Goal: Check status: Check status

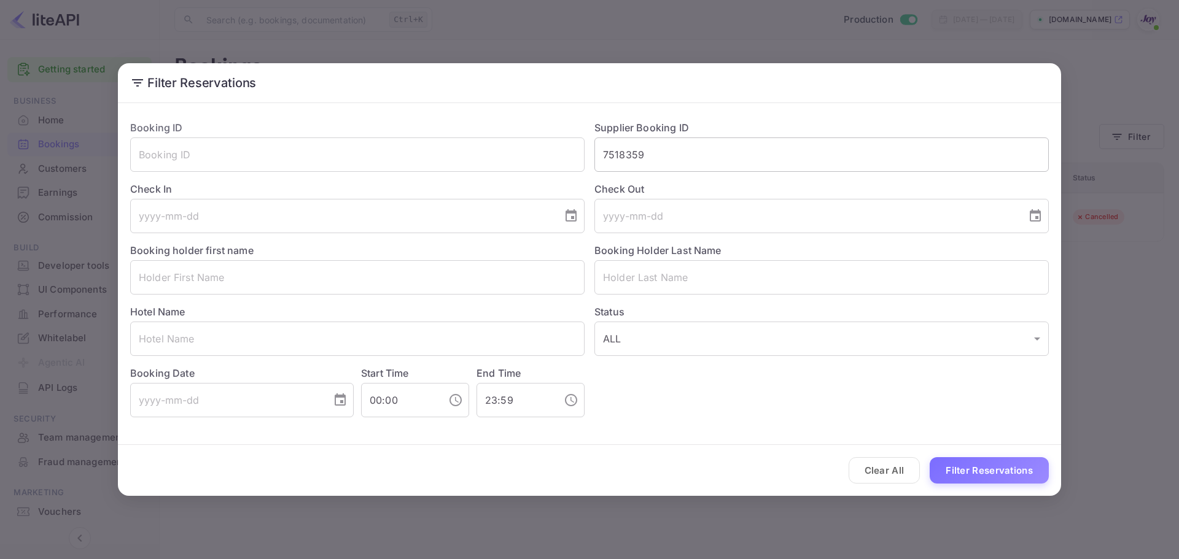
click at [676, 163] on input "7518359" at bounding box center [821, 155] width 454 height 34
paste input "06473794"
click at [982, 474] on button "Filter Reservations" at bounding box center [988, 470] width 119 height 26
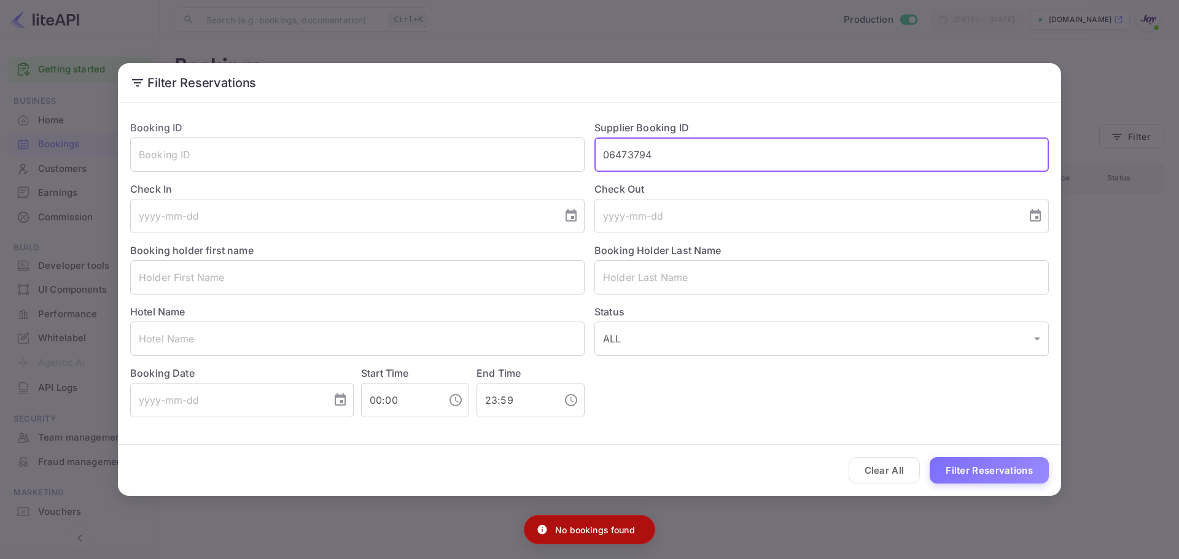
drag, startPoint x: 610, startPoint y: 157, endPoint x: 661, endPoint y: 154, distance: 51.0
click at [661, 154] on input "06473794" at bounding box center [821, 155] width 454 height 34
drag, startPoint x: 663, startPoint y: 157, endPoint x: 610, endPoint y: 157, distance: 52.8
click at [610, 157] on input "06473794" at bounding box center [821, 155] width 454 height 34
paste input "text"
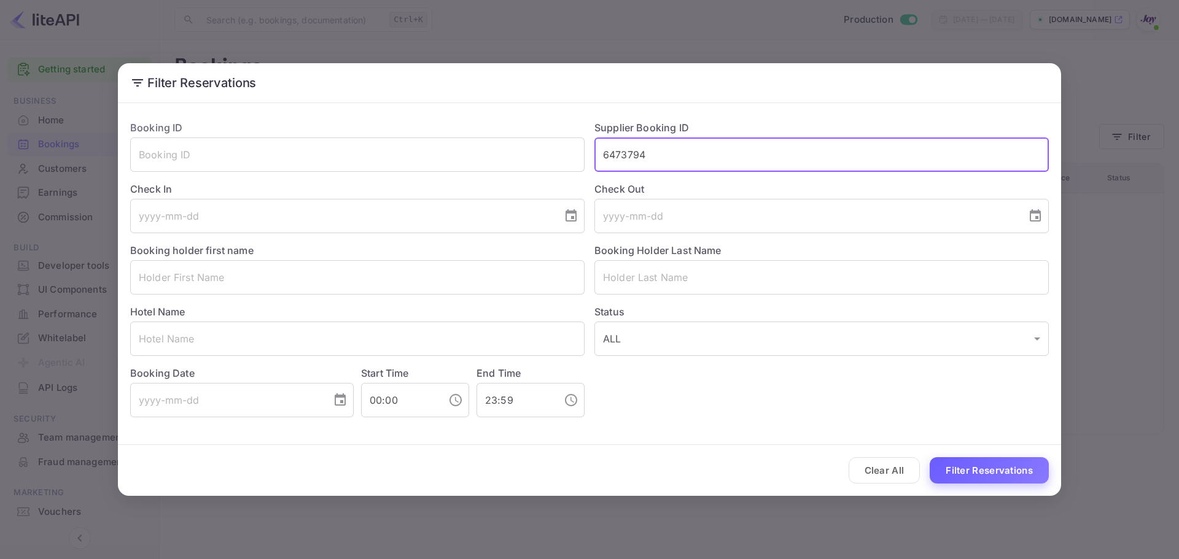
type input "6473794"
click at [1016, 476] on button "Filter Reservations" at bounding box center [988, 470] width 119 height 26
drag, startPoint x: 678, startPoint y: 155, endPoint x: 480, endPoint y: 146, distance: 198.5
click at [480, 146] on div "Booking ID ​ Supplier Booking ID 6473794 ​ Check In ​ Check Out ​ Booking holde…" at bounding box center [584, 263] width 928 height 307
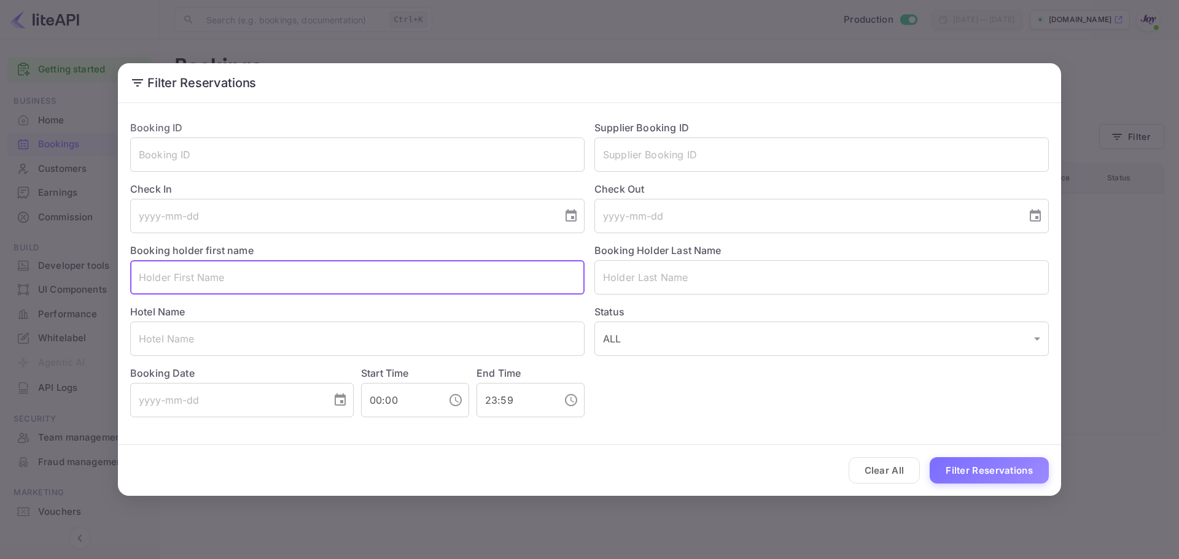
click at [204, 275] on input "text" at bounding box center [357, 277] width 454 height 34
paste input "Gerard Murray"
drag, startPoint x: 176, startPoint y: 277, endPoint x: 216, endPoint y: 277, distance: 40.5
click at [216, 277] on input "Gerard Murray" at bounding box center [357, 277] width 454 height 34
type input "Gerard"
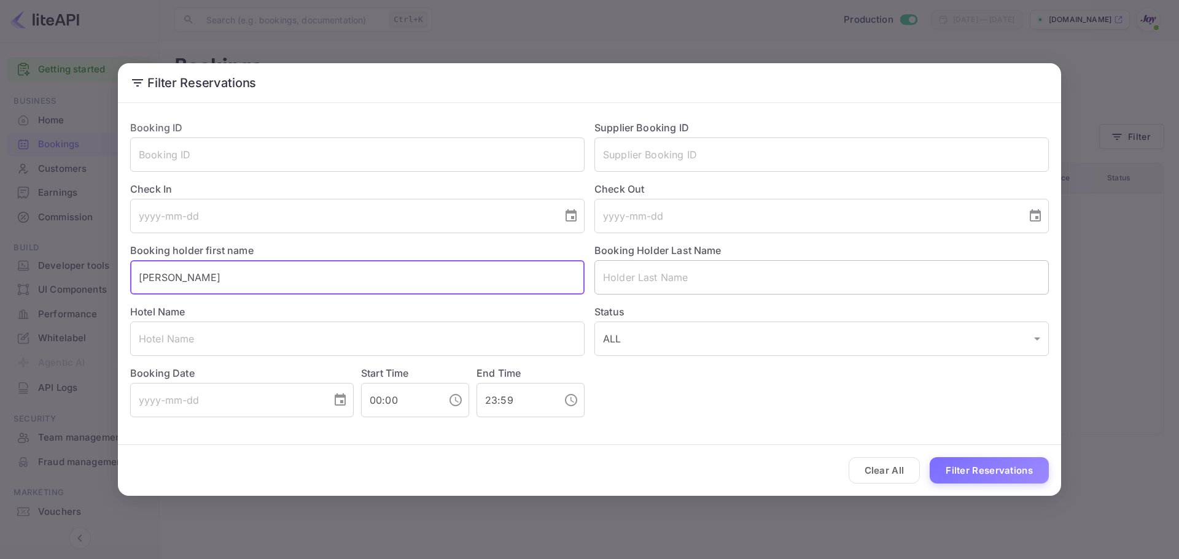
click at [636, 279] on input "text" at bounding box center [821, 277] width 454 height 34
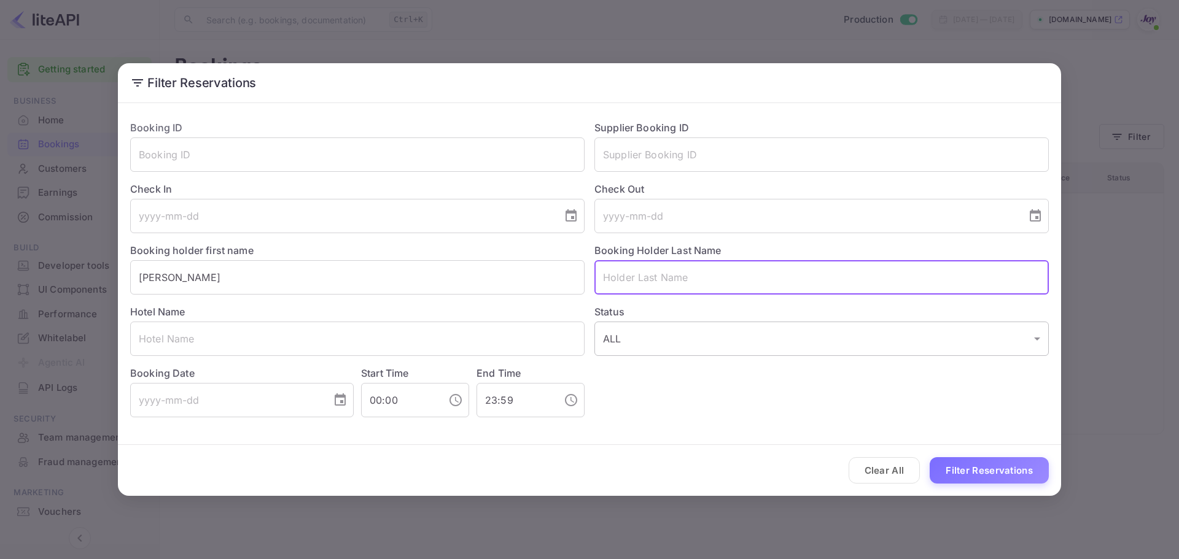
paste input "Murray"
type input "Murray"
click at [972, 468] on button "Filter Reservations" at bounding box center [988, 470] width 119 height 26
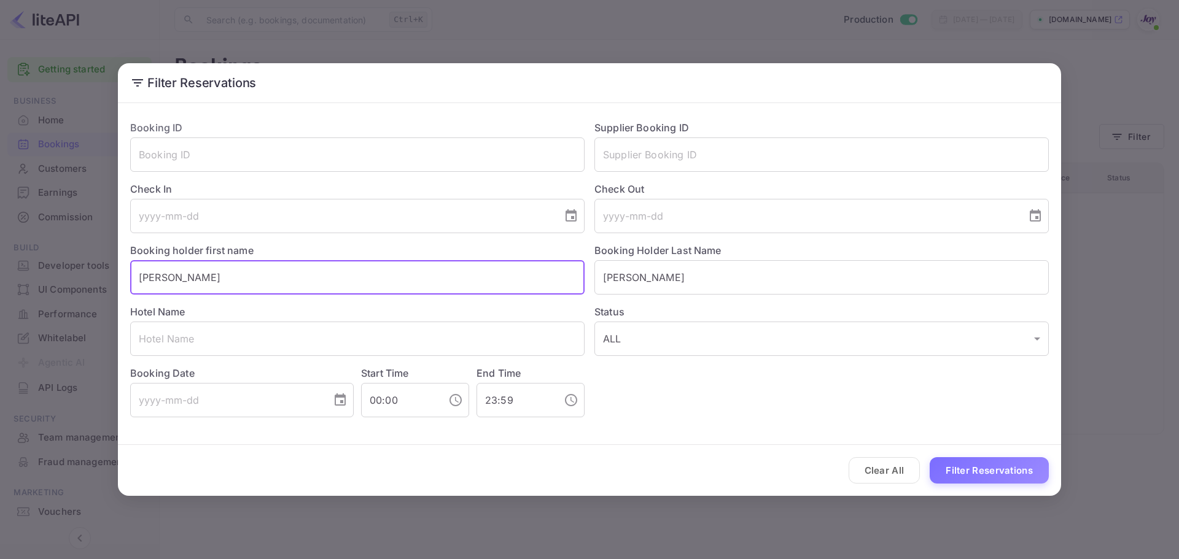
drag, startPoint x: 192, startPoint y: 280, endPoint x: 35, endPoint y: 268, distance: 157.6
click at [35, 268] on div "Filter Reservations Booking ID ​ Supplier Booking ID ​ Check In ​ Check Out ​ B…" at bounding box center [589, 279] width 1179 height 559
paste input "Akolade Oshinusi"
drag, startPoint x: 180, startPoint y: 278, endPoint x: 262, endPoint y: 275, distance: 81.7
click at [262, 275] on input "Akolade Oshinusi" at bounding box center [357, 277] width 454 height 34
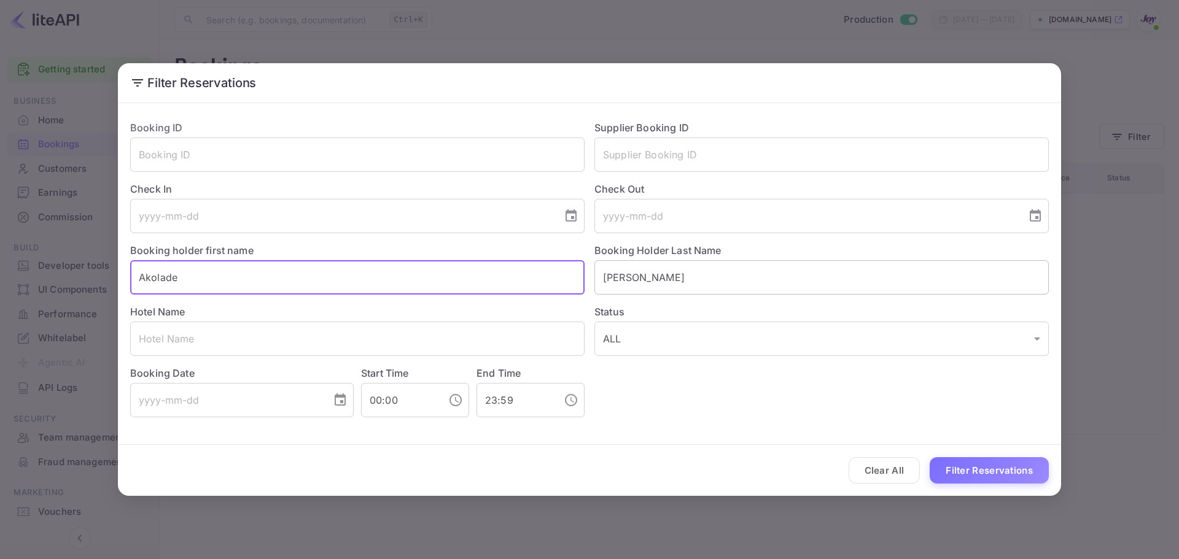
type input "Akolade"
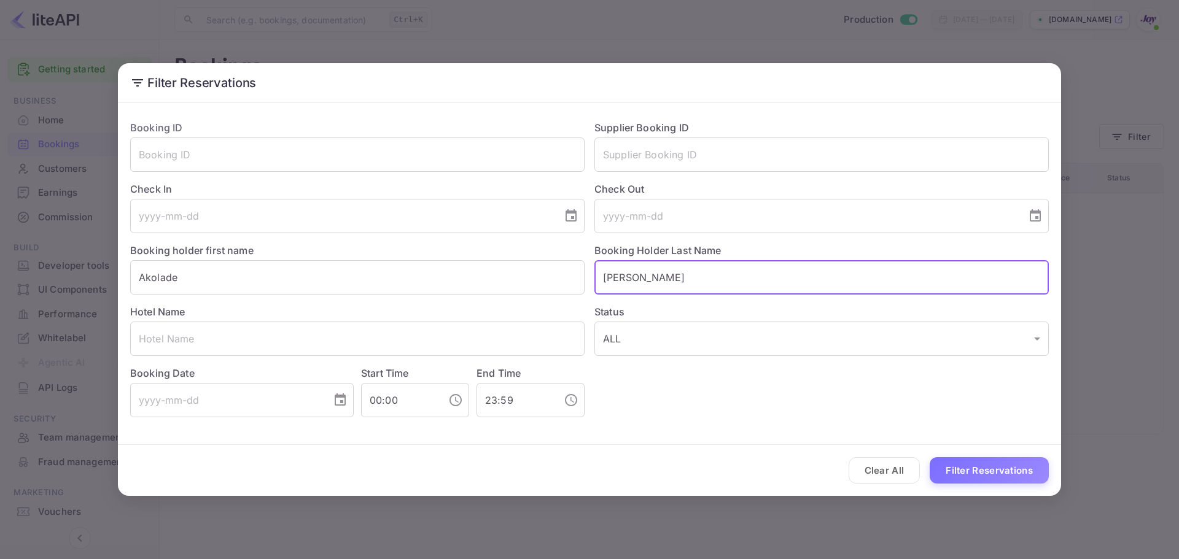
click at [719, 271] on input "Murray" at bounding box center [821, 277] width 454 height 34
paste input "Oshinusi"
type input "Oshinusi"
click at [979, 475] on button "Filter Reservations" at bounding box center [988, 470] width 119 height 26
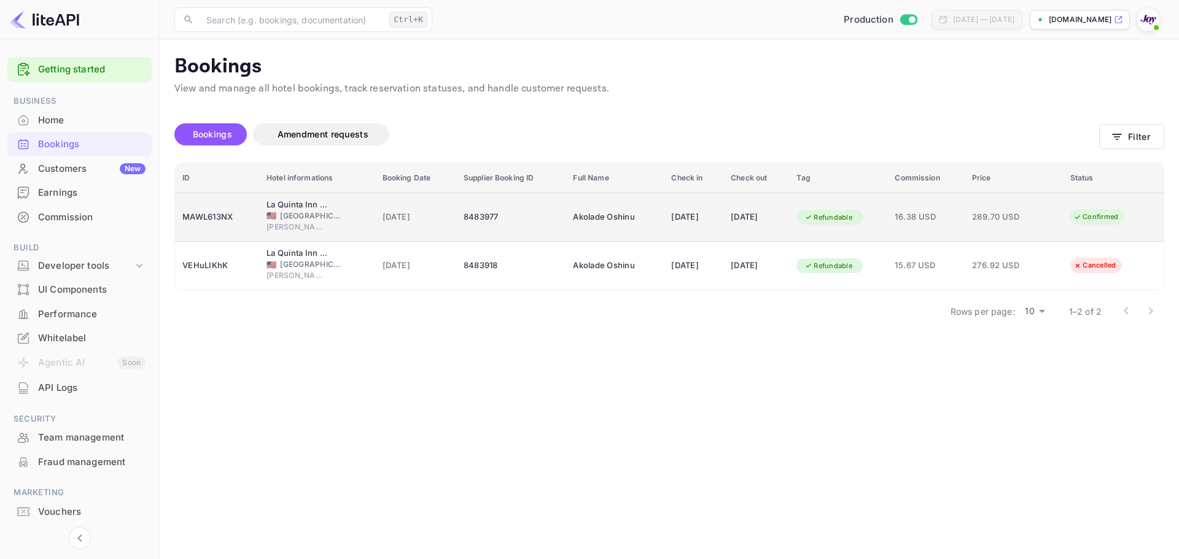
click at [436, 200] on td "24 Jul 2025" at bounding box center [415, 217] width 81 height 49
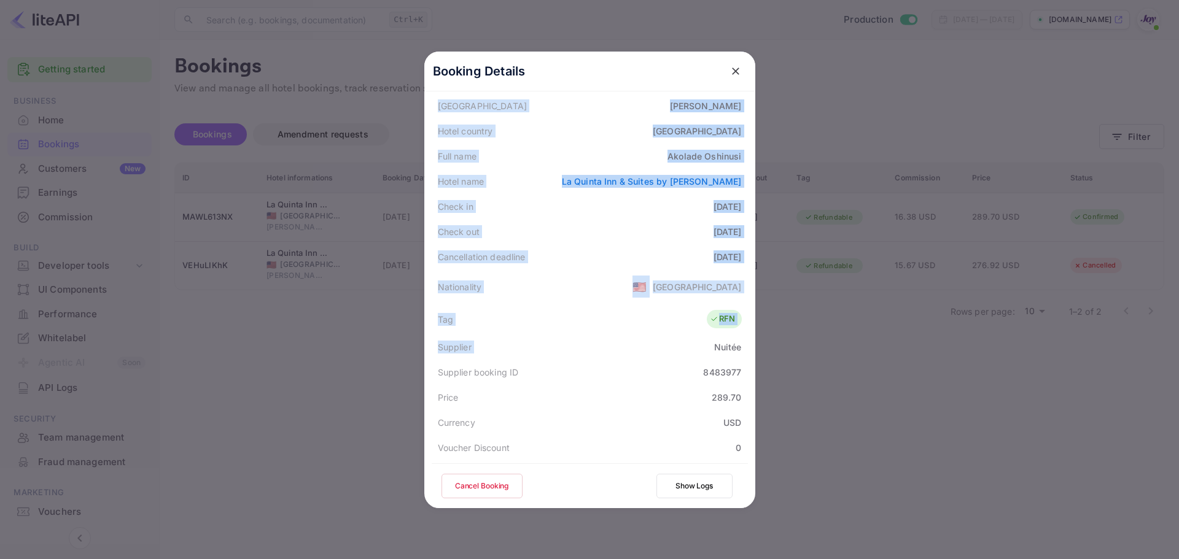
scroll to position [184, 0]
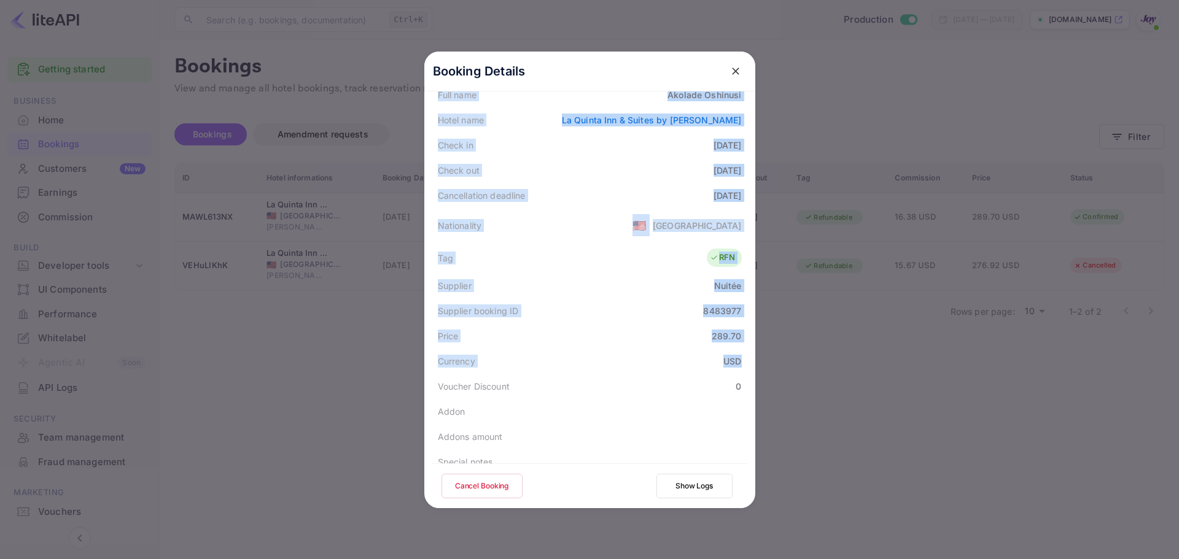
drag, startPoint x: 432, startPoint y: 151, endPoint x: 738, endPoint y: 362, distance: 372.2
click at [738, 362] on div "Status CONFIRMED Booking ID MAWL613NX Hotel confirmation code GP724020628K7QAL7…" at bounding box center [590, 248] width 316 height 595
copy div "Status CONFIRMED Booking ID MAWL613NX Hotel confirmation code GP724020628K7QAL7…"
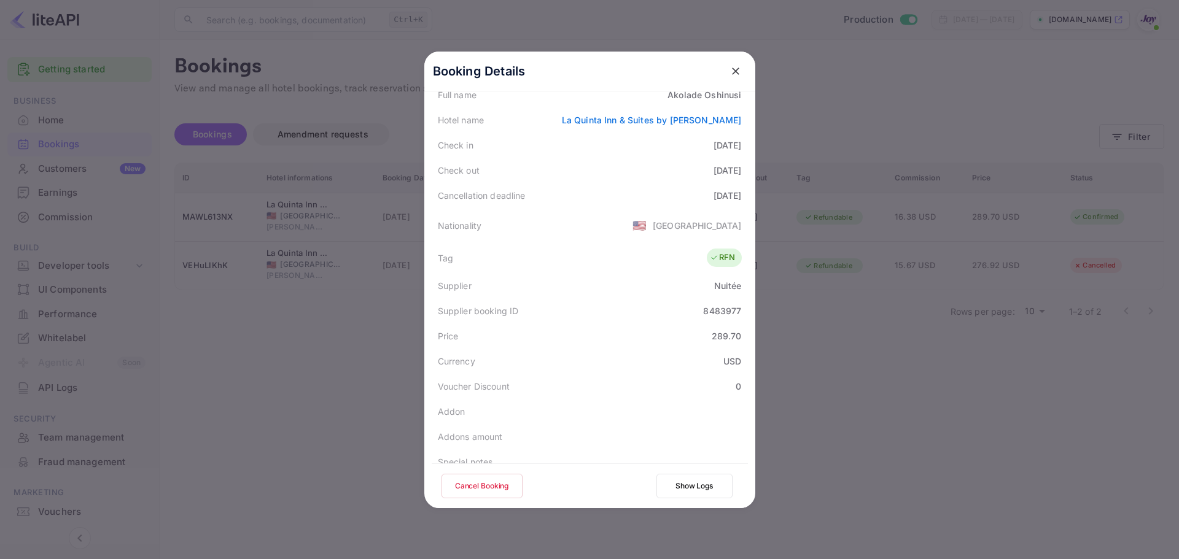
click at [295, 386] on div at bounding box center [589, 279] width 1179 height 559
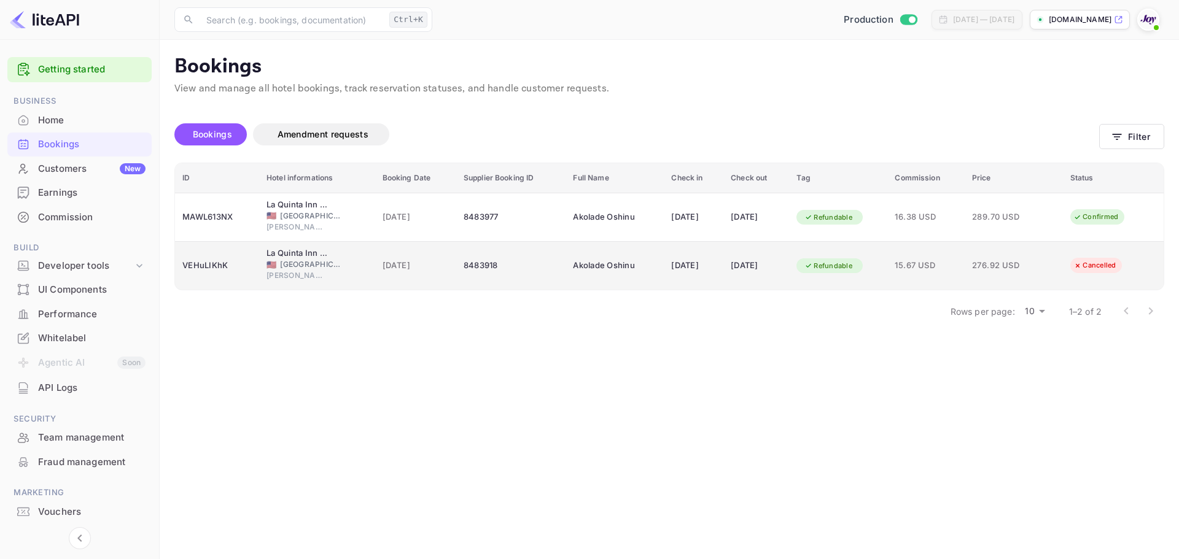
click at [357, 253] on td "La Quinta Inn & Suites by Wyndham Terrell 🇺🇸 United States of America Terrell" at bounding box center [317, 266] width 116 height 48
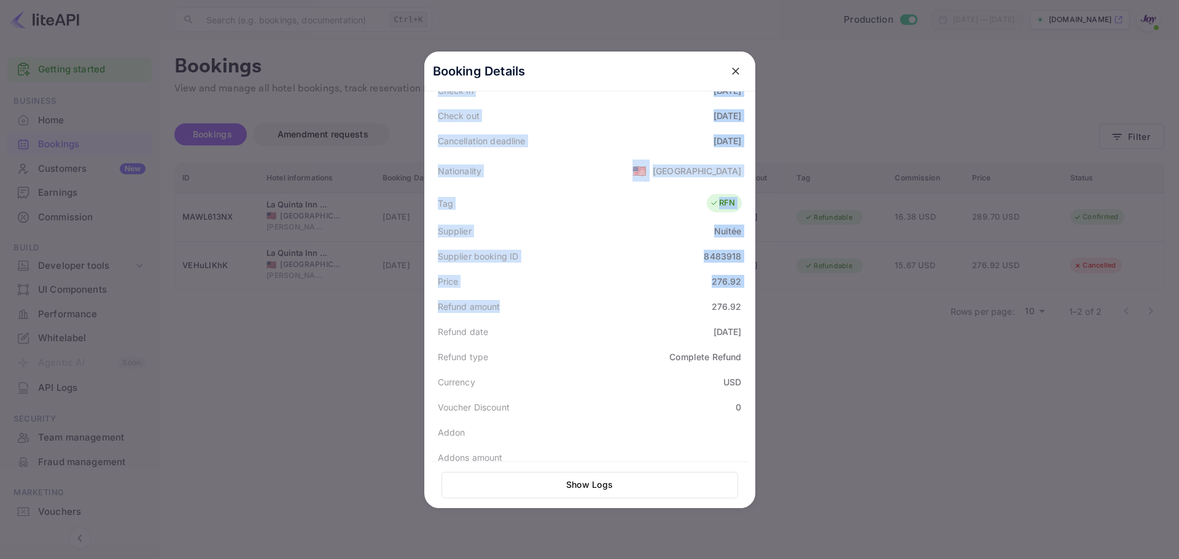
scroll to position [246, 0]
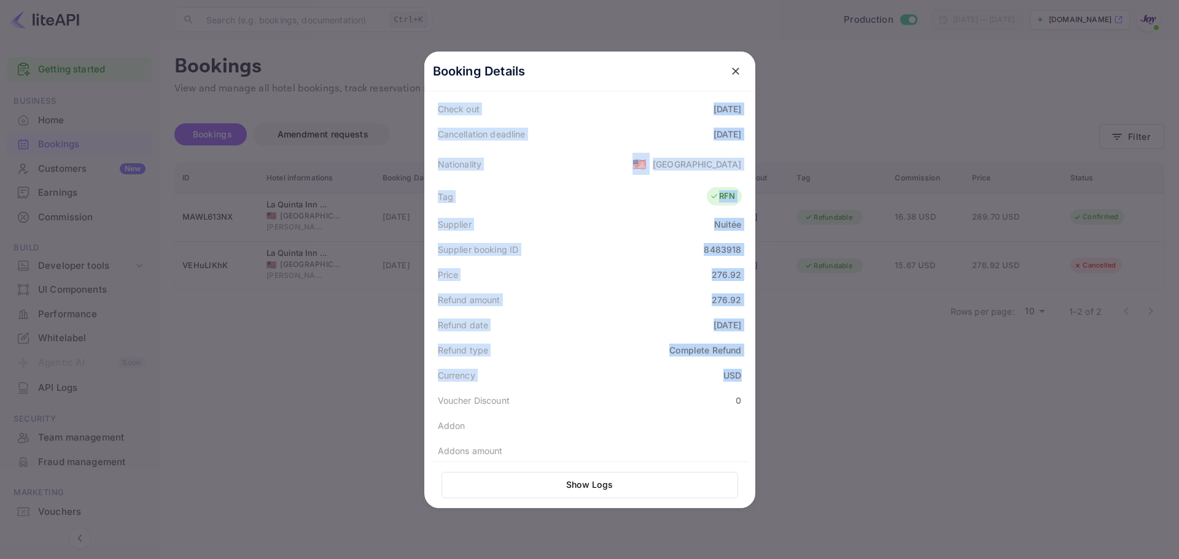
drag, startPoint x: 430, startPoint y: 146, endPoint x: 737, endPoint y: 368, distance: 378.6
click at [737, 368] on div "Status CANCELLED Booking ID VEHuLIKhK Hotel confirmation code Hotel city Terrel…" at bounding box center [590, 189] width 316 height 599
copy div "Status CANCELLED Booking ID VEHuLIKhK Hotel confirmation code Hotel city Terrel…"
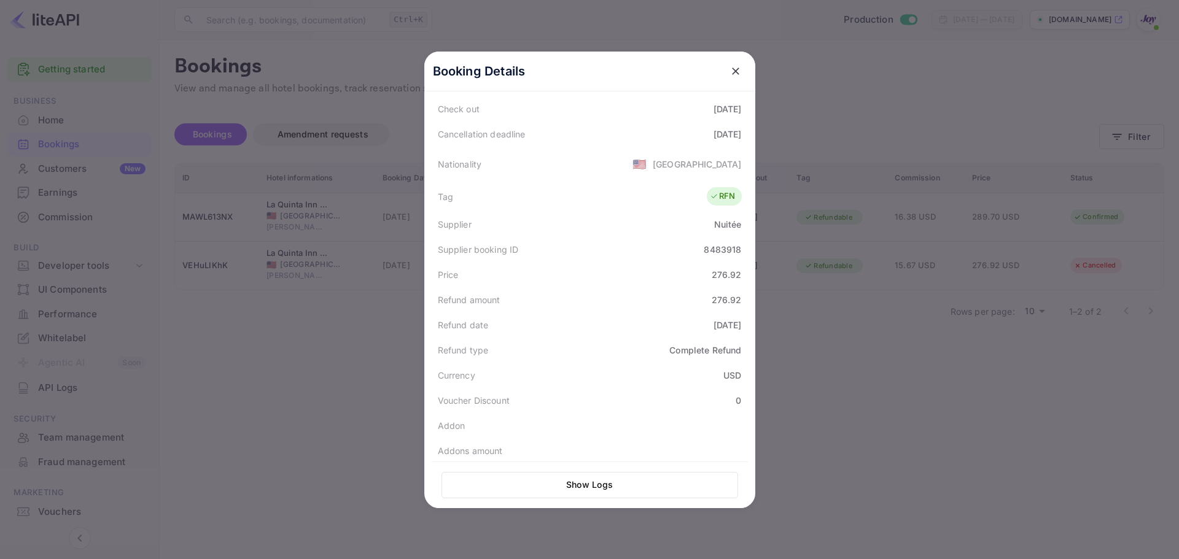
click at [248, 430] on div at bounding box center [589, 279] width 1179 height 559
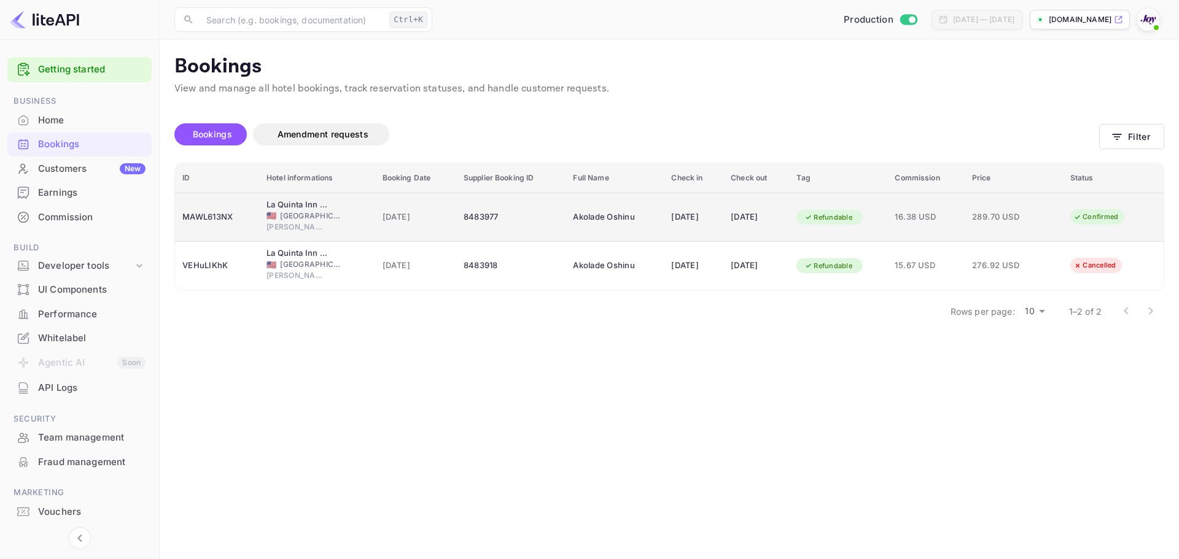
click at [689, 222] on div "28 Aug 2025" at bounding box center [693, 217] width 45 height 20
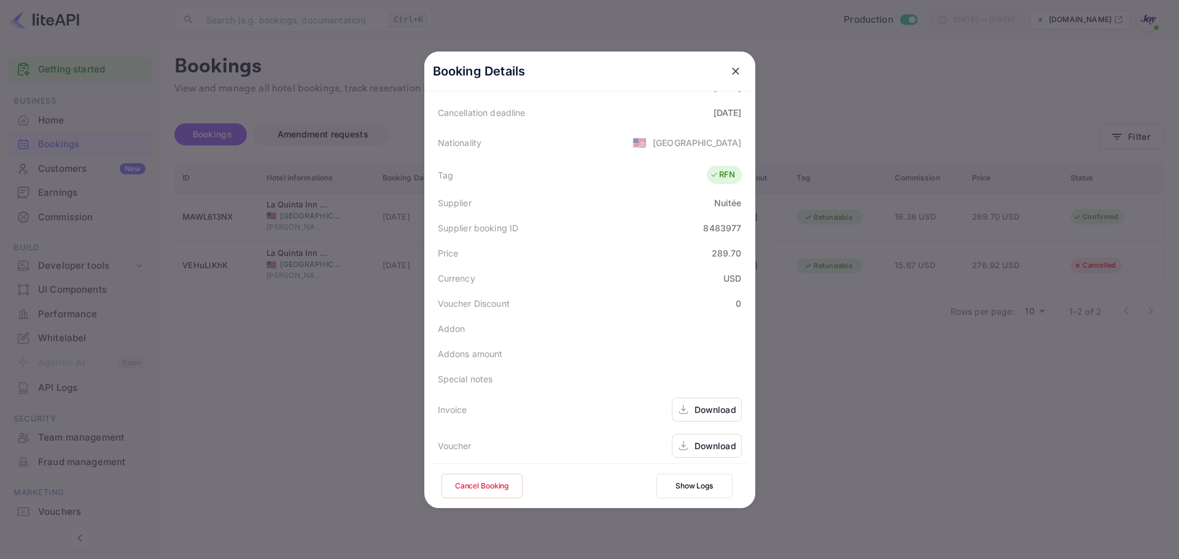
scroll to position [273, 0]
click at [688, 443] on div "Download" at bounding box center [707, 440] width 70 height 24
click at [405, 354] on div "Booking Details Summary Timeline Message log Status CONFIRMED Booking ID MAWL61…" at bounding box center [590, 279] width 370 height 559
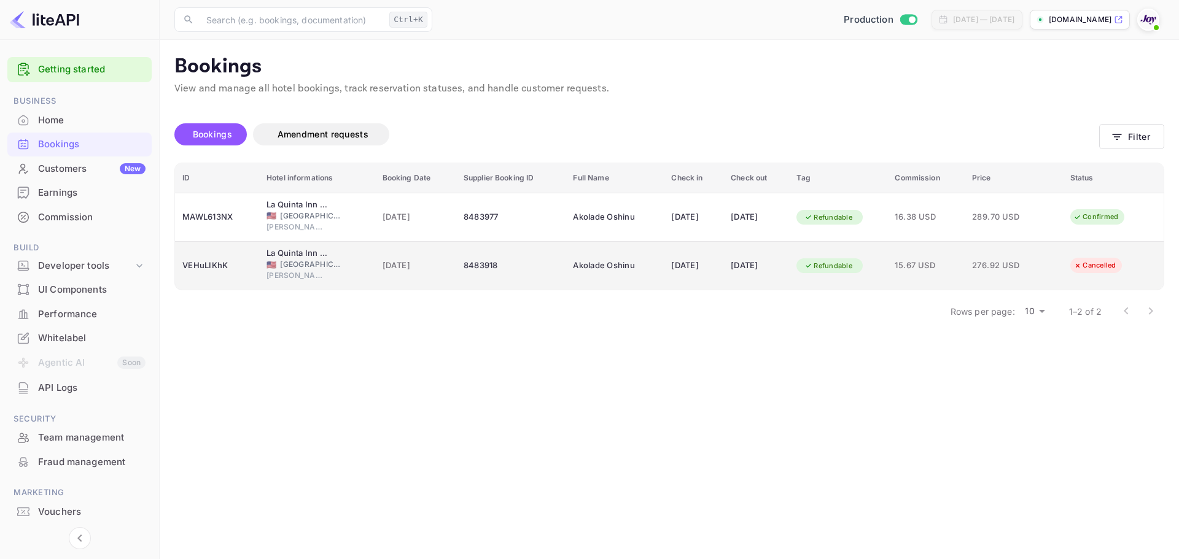
click at [382, 274] on div "24 Jul 2025" at bounding box center [415, 266] width 66 height 20
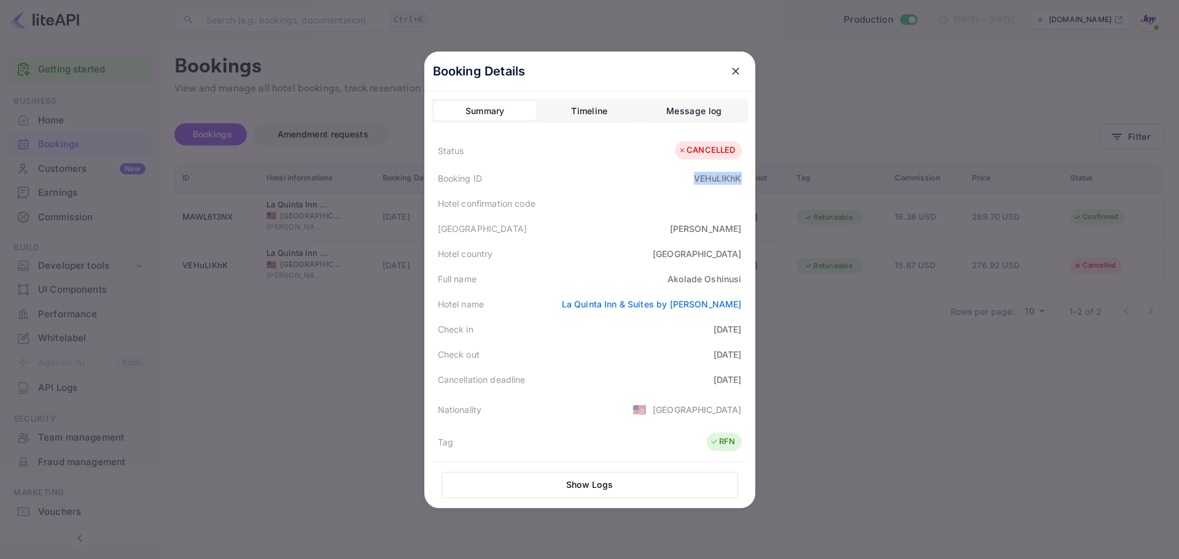
drag, startPoint x: 686, startPoint y: 174, endPoint x: 742, endPoint y: 180, distance: 56.2
click at [742, 180] on div "Booking ID VEHuLIKhK" at bounding box center [590, 178] width 316 height 25
copy div "VEHuLIKhK"
click at [807, 304] on div at bounding box center [589, 279] width 1179 height 559
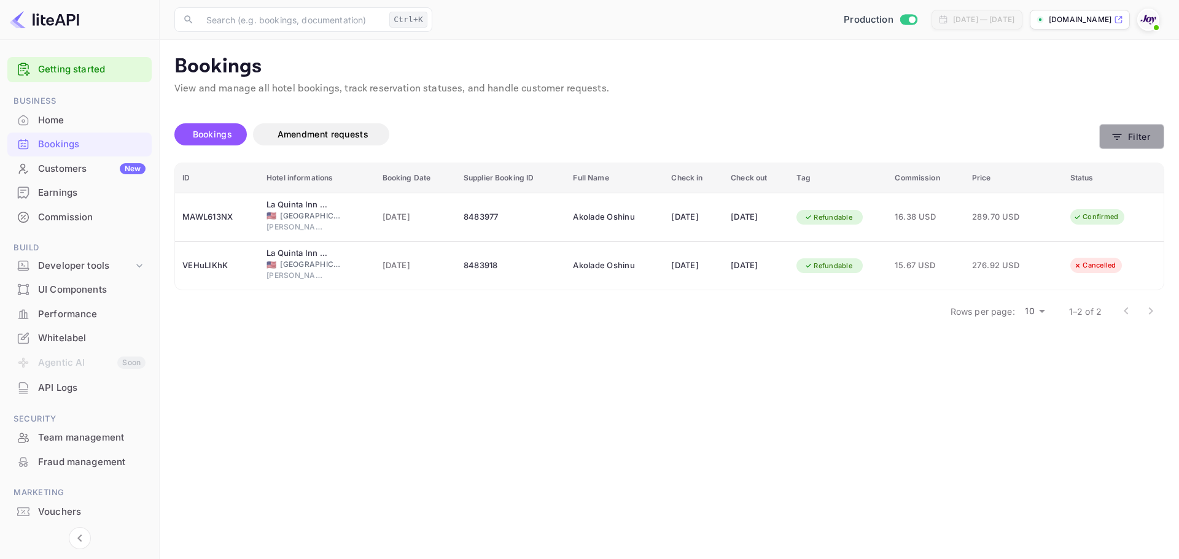
click at [1122, 131] on icon "button" at bounding box center [1116, 137] width 12 height 12
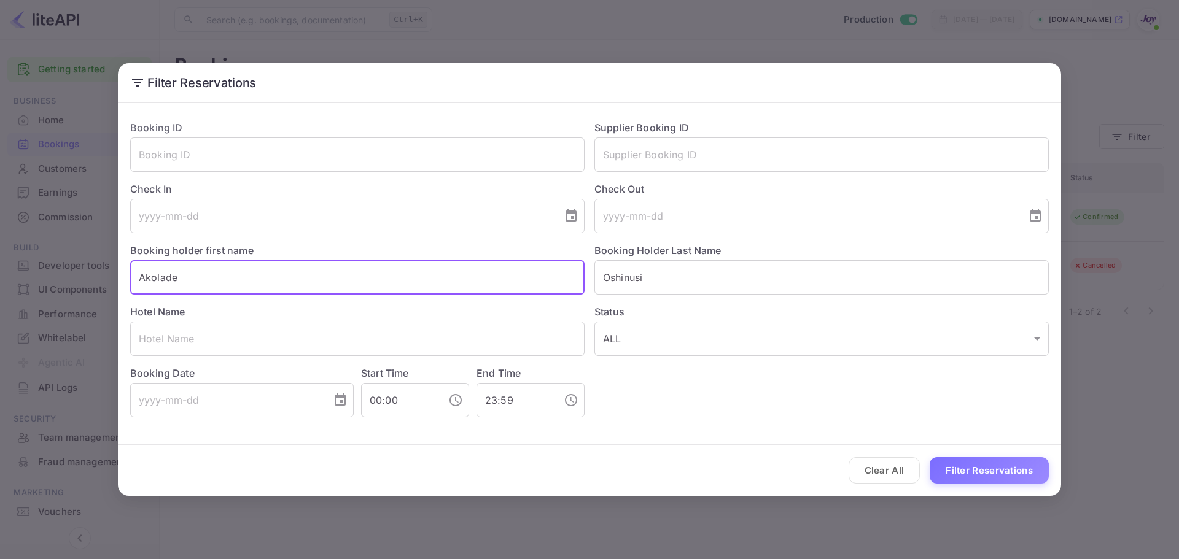
drag, startPoint x: 203, startPoint y: 276, endPoint x: 71, endPoint y: 268, distance: 132.2
click at [71, 268] on div "Filter Reservations Booking ID ​ Supplier Booking ID ​ Check In ​ Check Out ​ B…" at bounding box center [589, 279] width 1179 height 559
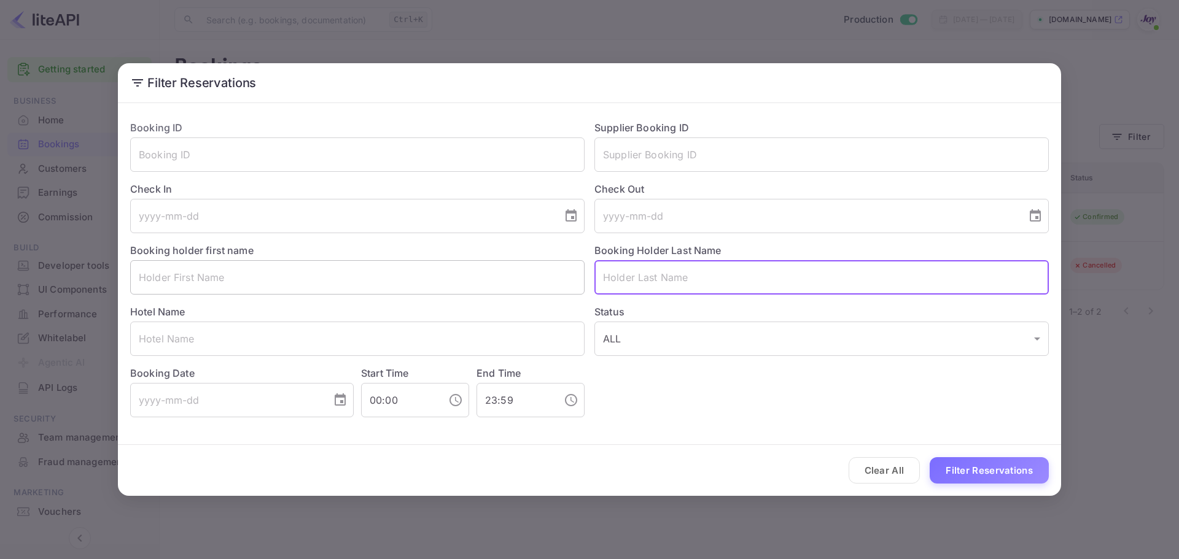
drag, startPoint x: 706, startPoint y: 284, endPoint x: 552, endPoint y: 271, distance: 154.7
click at [552, 271] on div "Booking ID ​ Supplier Booking ID ​ Check In ​ Check Out ​ Booking holder first …" at bounding box center [584, 263] width 928 height 307
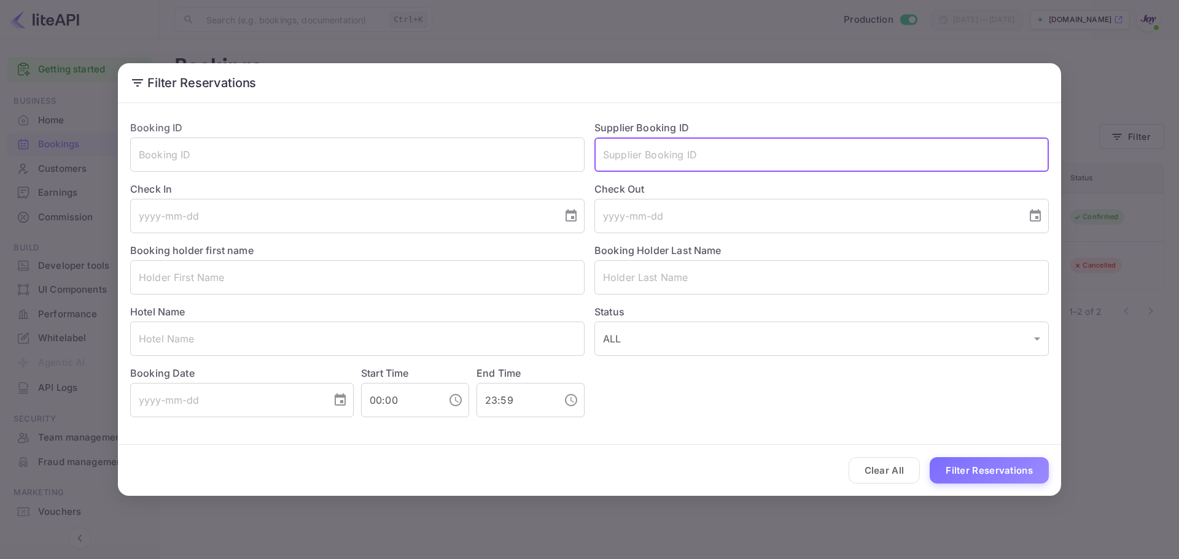
click at [669, 157] on input "text" at bounding box center [821, 155] width 454 height 34
paste input "95579113"
type input "95579113"
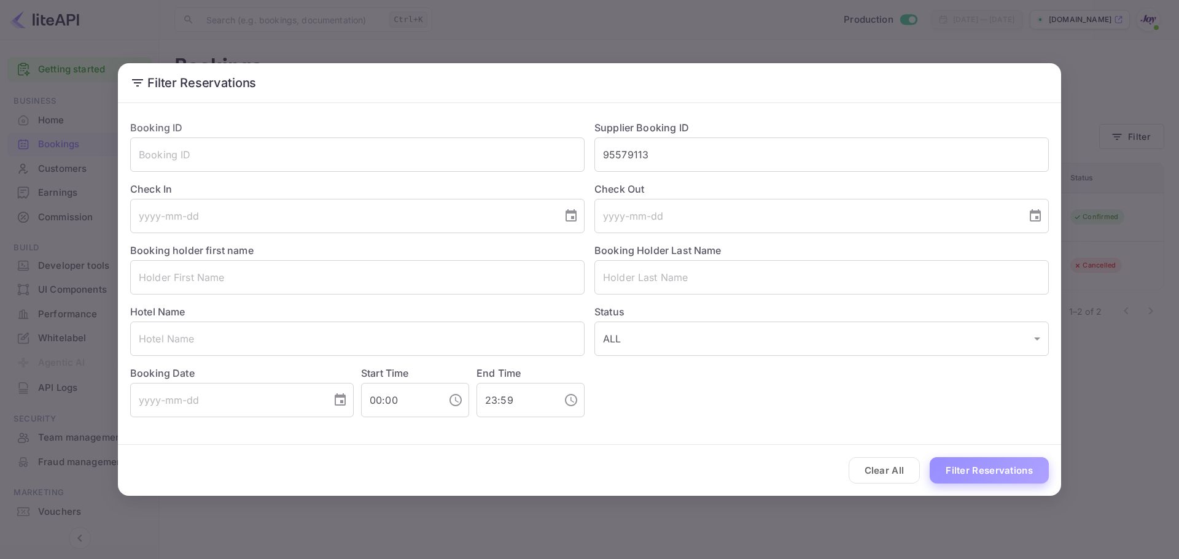
click at [982, 481] on button "Filter Reservations" at bounding box center [988, 470] width 119 height 26
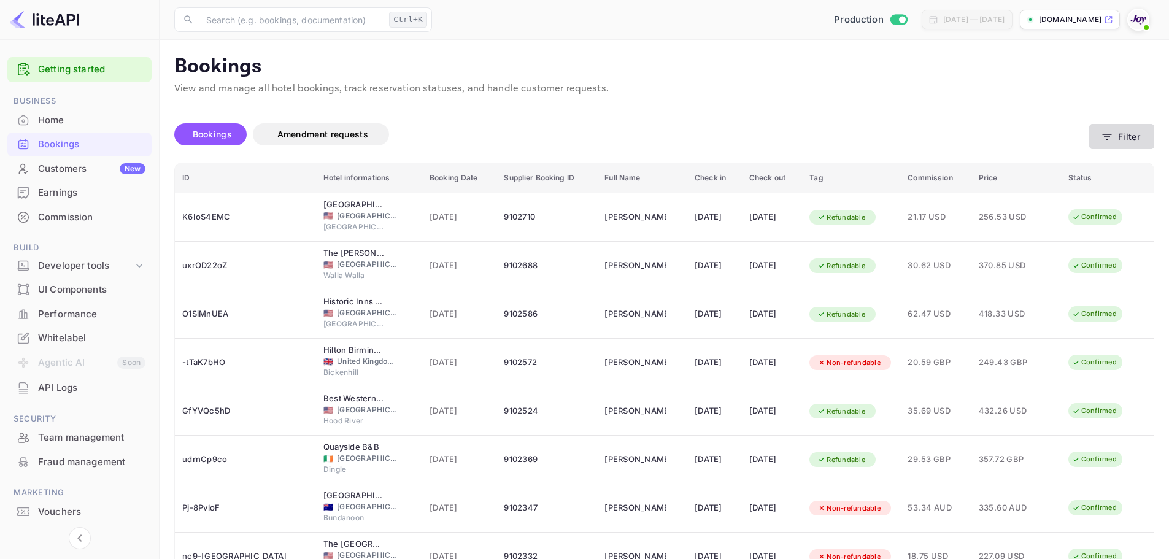
click at [1114, 138] on button "Filter" at bounding box center [1122, 136] width 65 height 25
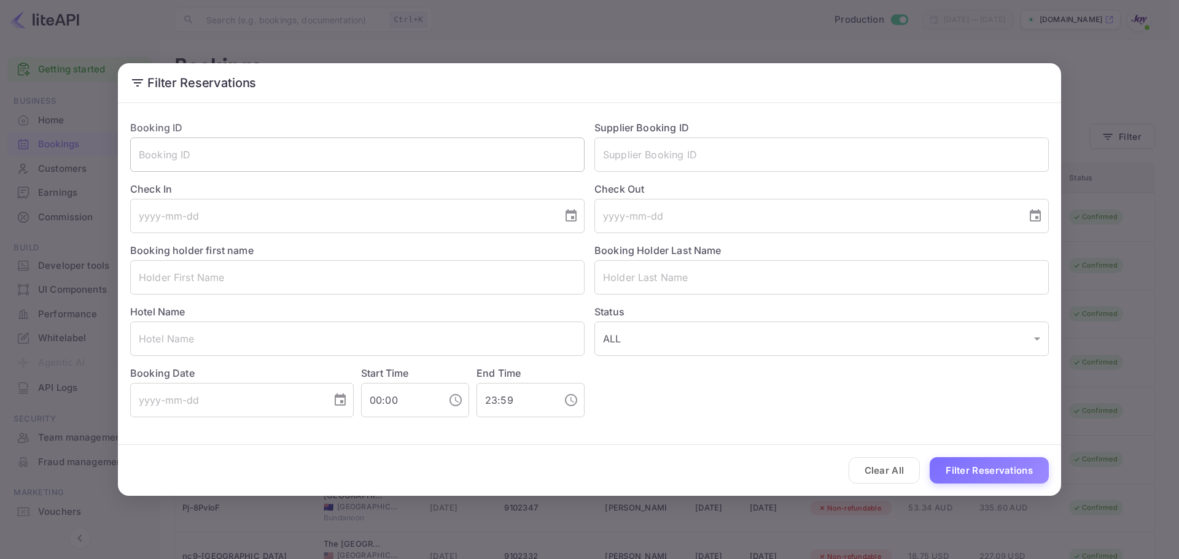
click at [202, 160] on input "text" at bounding box center [357, 155] width 454 height 34
paste input "VxBdwygRW"
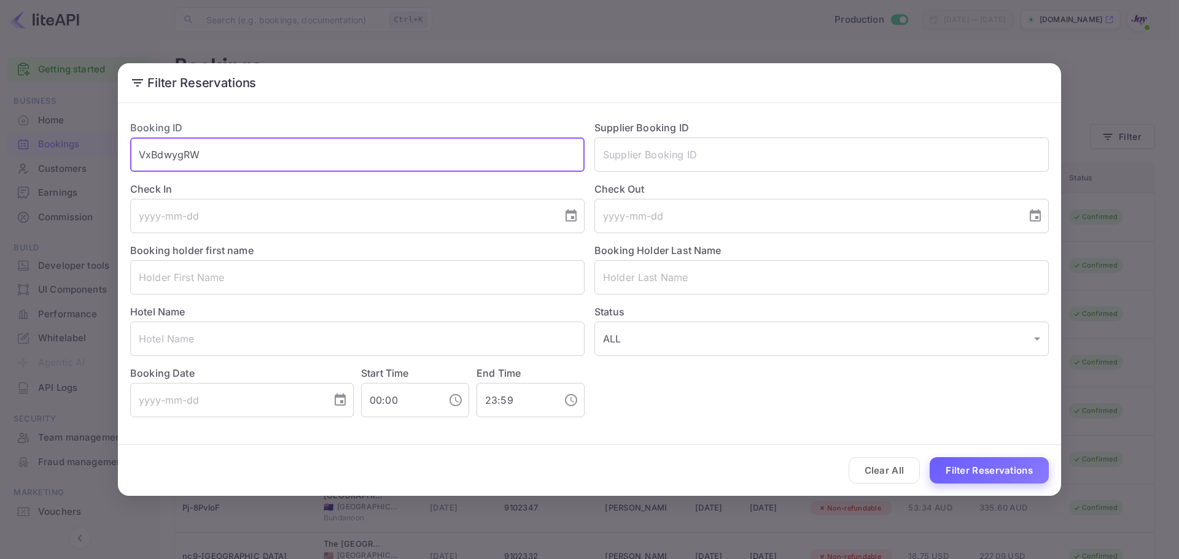
type input "VxBdwygRW"
click at [976, 478] on button "Filter Reservations" at bounding box center [988, 470] width 119 height 26
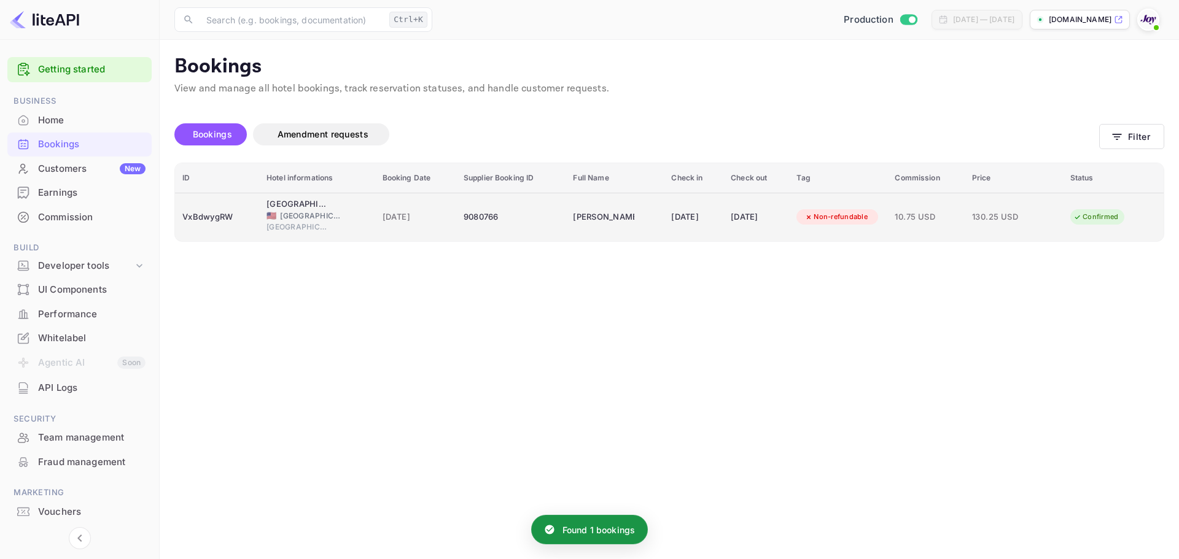
click at [584, 228] on td "[PERSON_NAME]" at bounding box center [614, 217] width 98 height 48
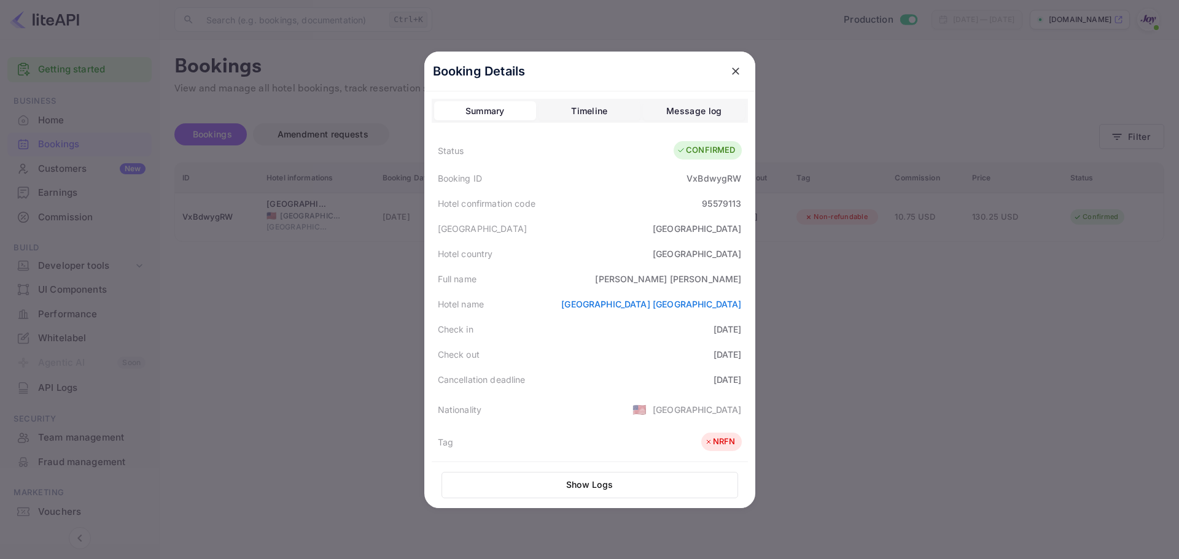
drag, startPoint x: 432, startPoint y: 327, endPoint x: 747, endPoint y: 359, distance: 317.2
click at [747, 359] on div "Booking Details Summary Timeline Message log Status CONFIRMED Booking ID VxBdwy…" at bounding box center [589, 280] width 331 height 457
copy div "Check in [DATE] Check out [DATE]"
